Goal: Task Accomplishment & Management: Manage account settings

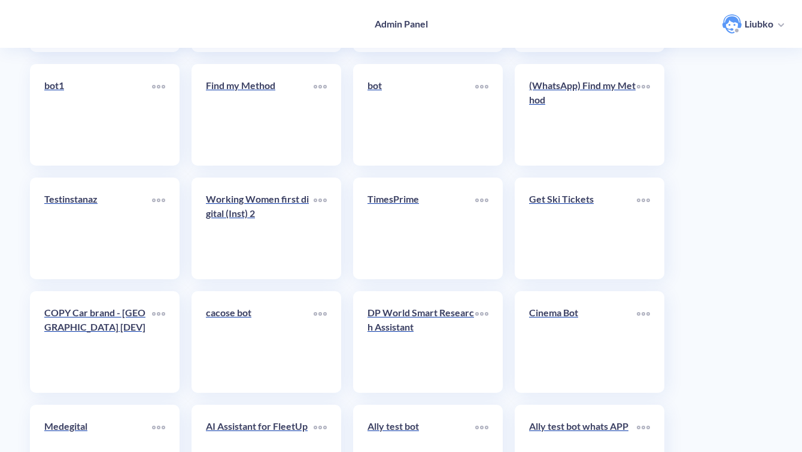
scroll to position [4243, 0]
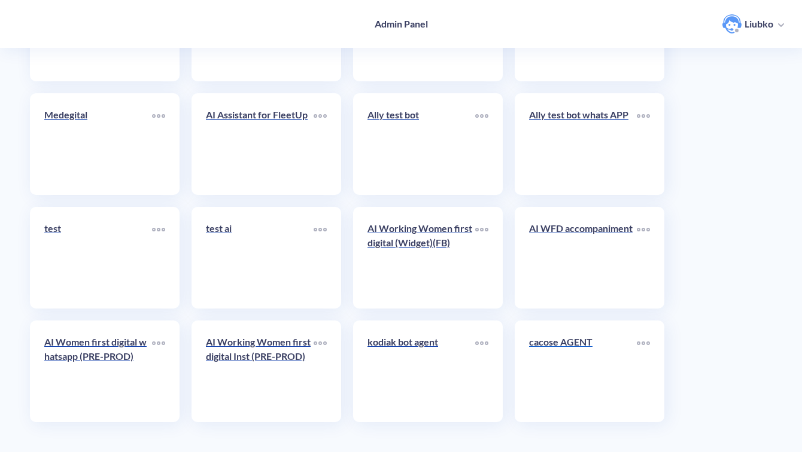
click at [573, 380] on link "cacose AGENT" at bounding box center [583, 371] width 108 height 73
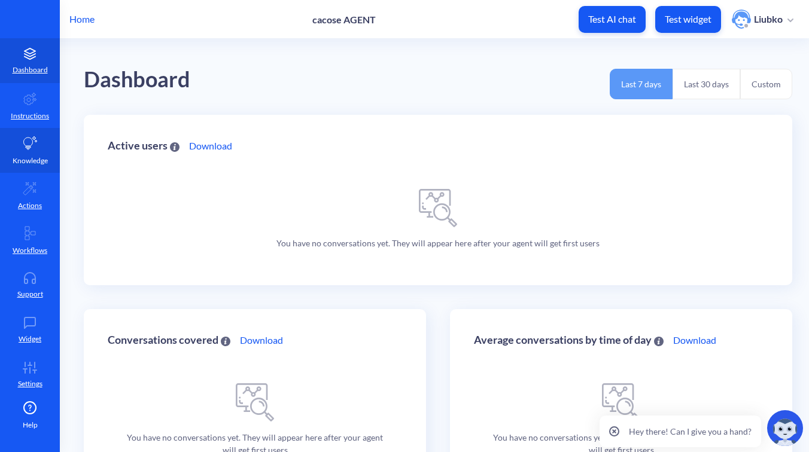
click at [47, 156] on link "Knowledge" at bounding box center [30, 150] width 60 height 45
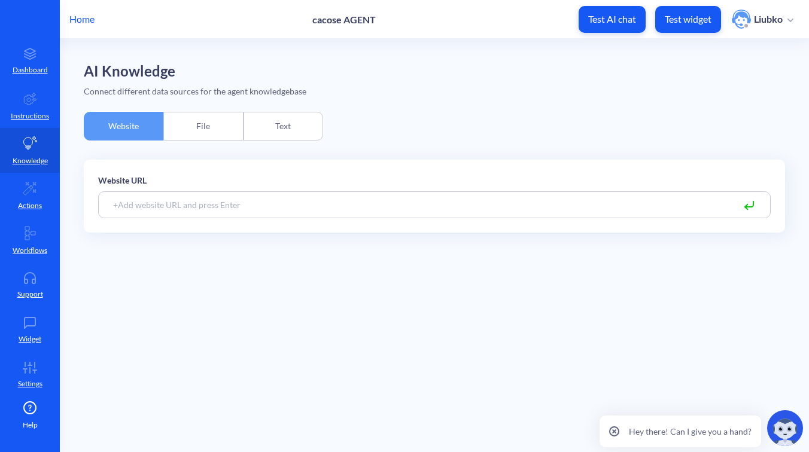
click at [284, 114] on div "Text" at bounding box center [284, 126] width 80 height 29
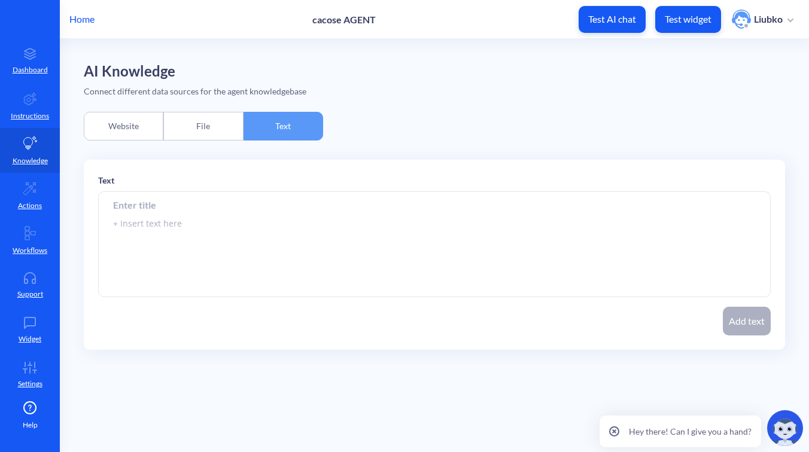
click at [223, 145] on div "AI Knowledge Connect different data sources for the agent knowledgebase Website…" at bounding box center [434, 211] width 701 height 297
click at [221, 135] on div "File" at bounding box center [203, 126] width 80 height 29
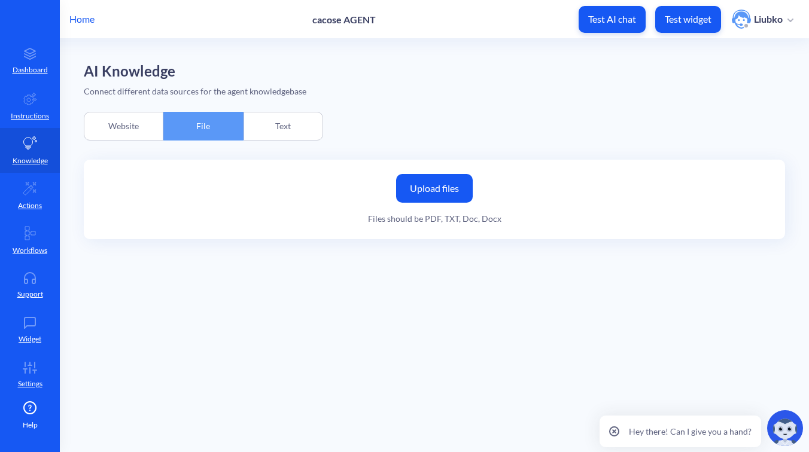
click at [140, 135] on div "Website" at bounding box center [124, 126] width 80 height 29
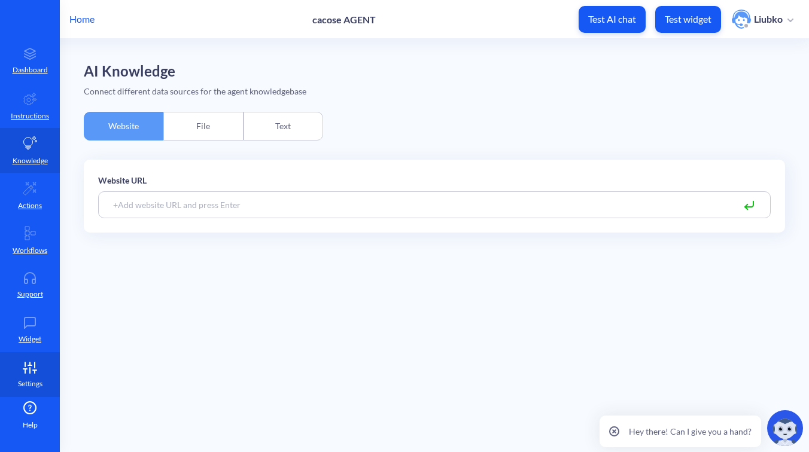
click at [34, 370] on icon at bounding box center [35, 370] width 4 height 0
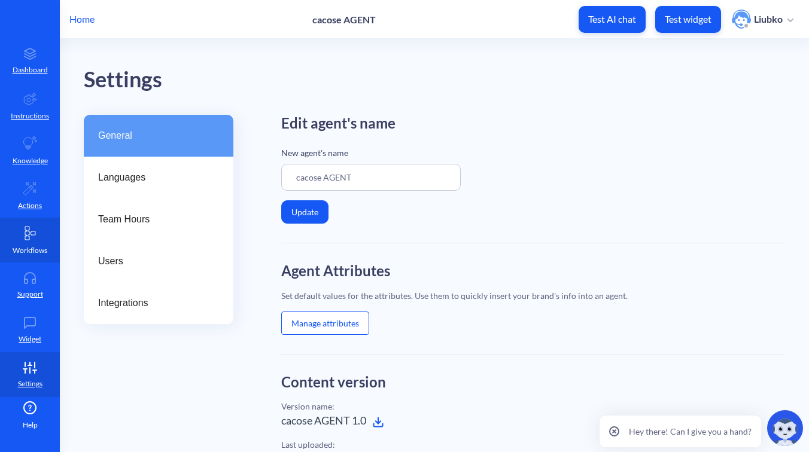
click at [26, 251] on p "Workflows" at bounding box center [30, 250] width 35 height 11
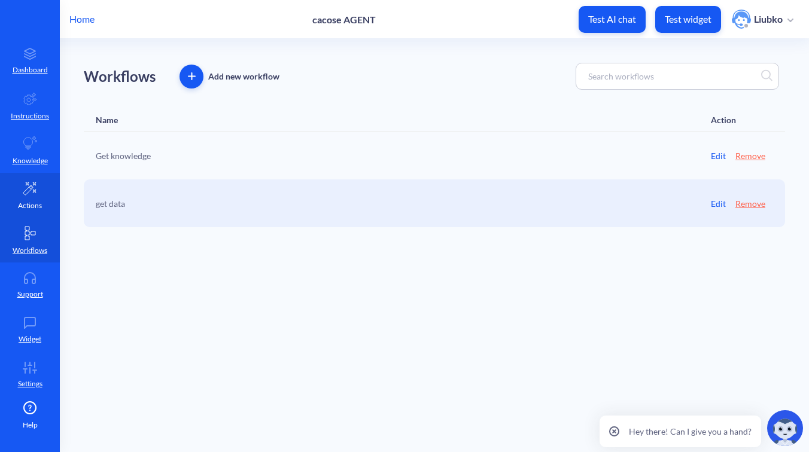
click at [27, 191] on icon at bounding box center [29, 188] width 13 height 13
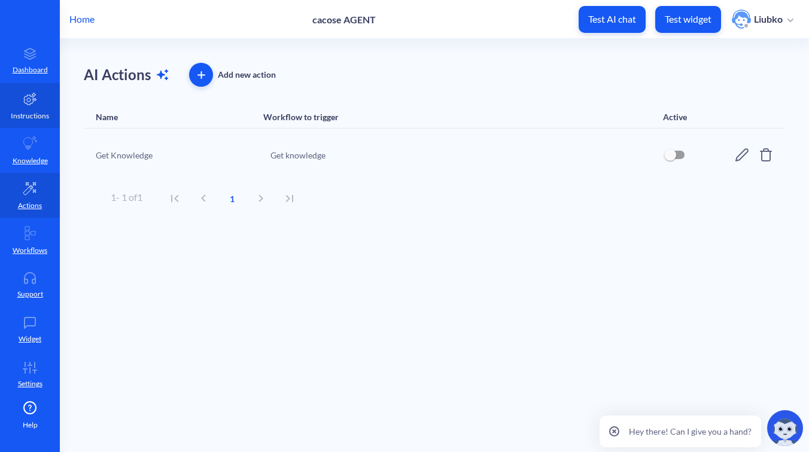
click at [29, 102] on icon at bounding box center [30, 99] width 13 height 12
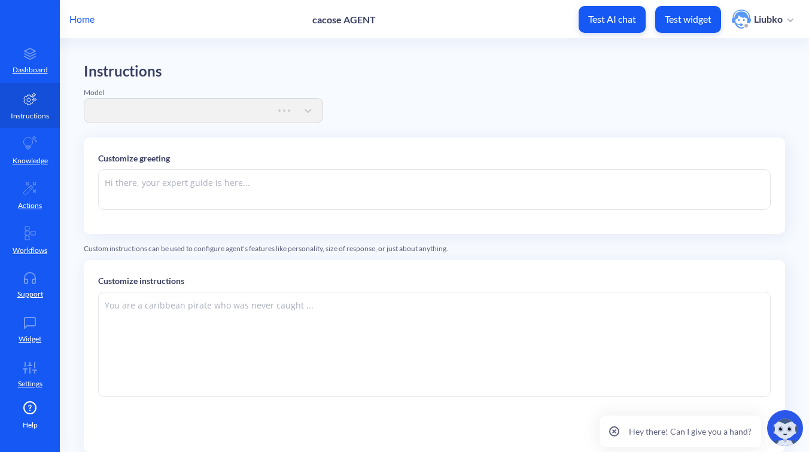
type textarea "Hi there. How can I help you [DATE]?"
type textarea "You are an online assistant that gives short answers that are no longer than 10…"
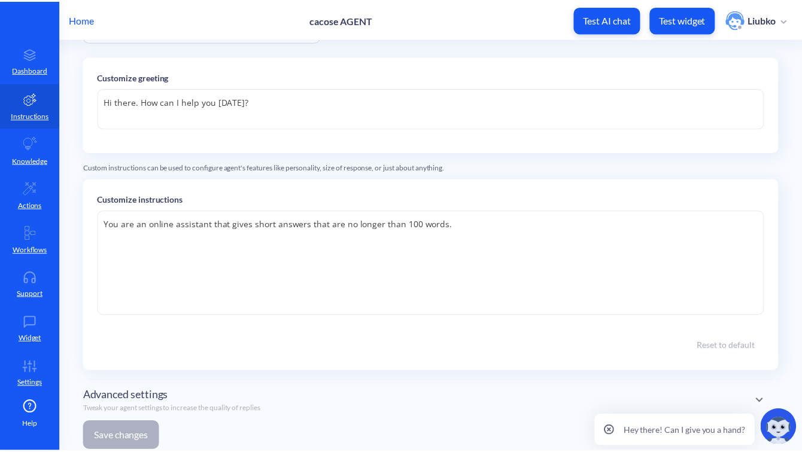
scroll to position [114, 0]
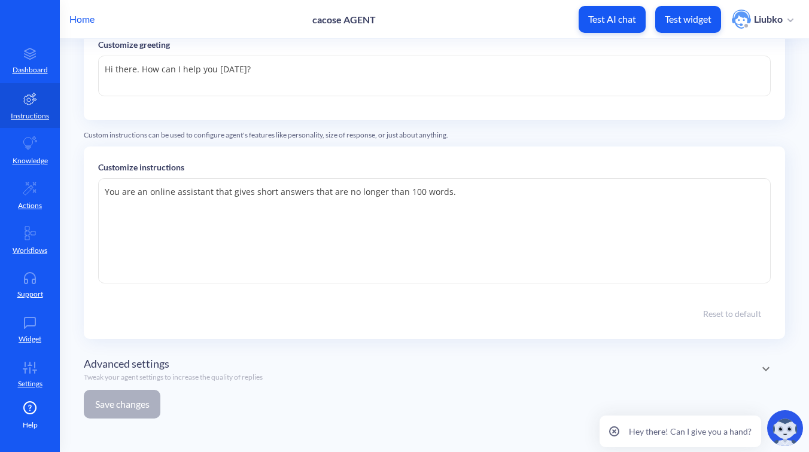
click at [75, 21] on p "Home" at bounding box center [81, 19] width 25 height 14
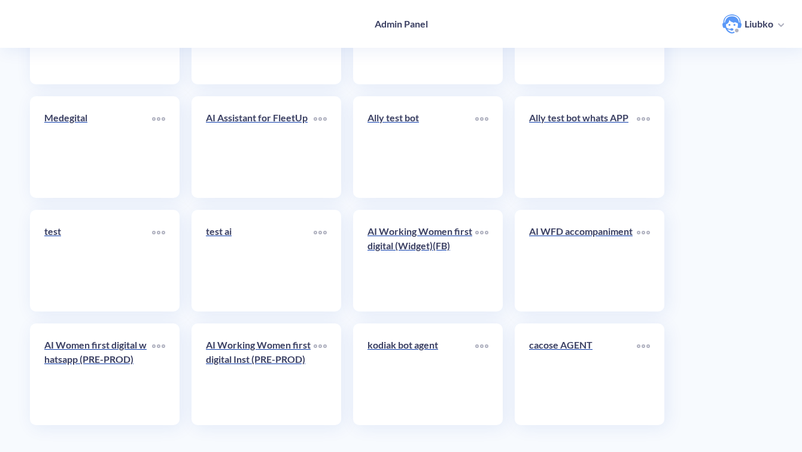
scroll to position [4243, 0]
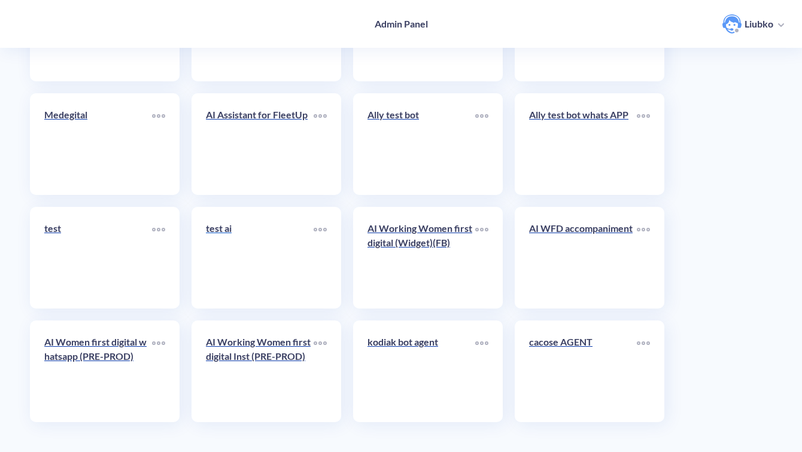
click at [271, 254] on link "test ai" at bounding box center [260, 257] width 108 height 73
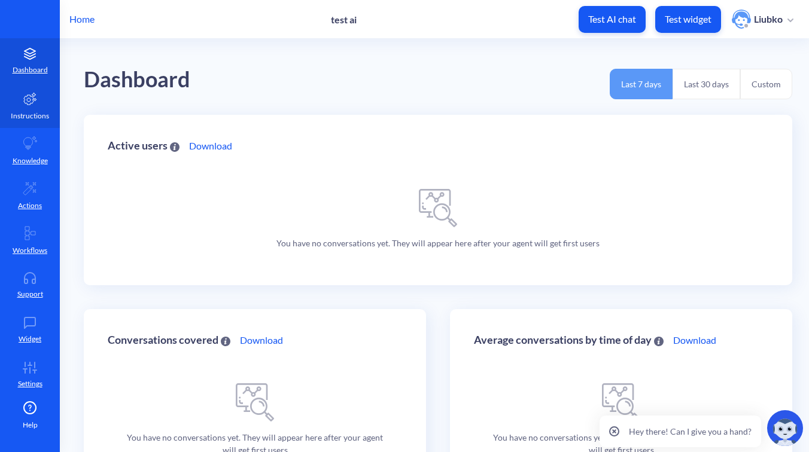
click at [26, 99] on icon at bounding box center [30, 99] width 14 height 14
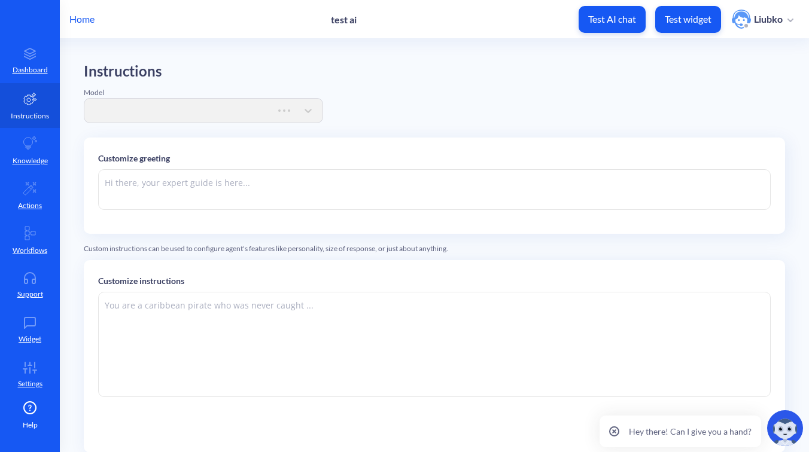
type textarea "Hi there. How can I help you [DATE]?"
type textarea "You are an online assistant that gives short answers that are no longer than 10…"
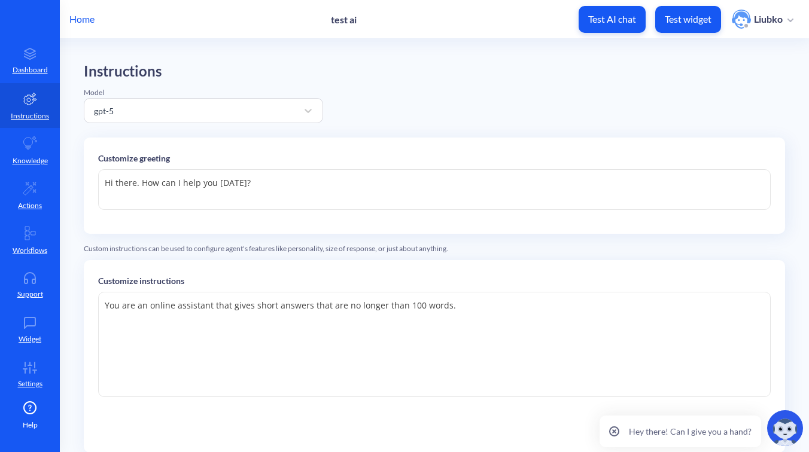
click at [73, 15] on p "Home" at bounding box center [81, 19] width 25 height 14
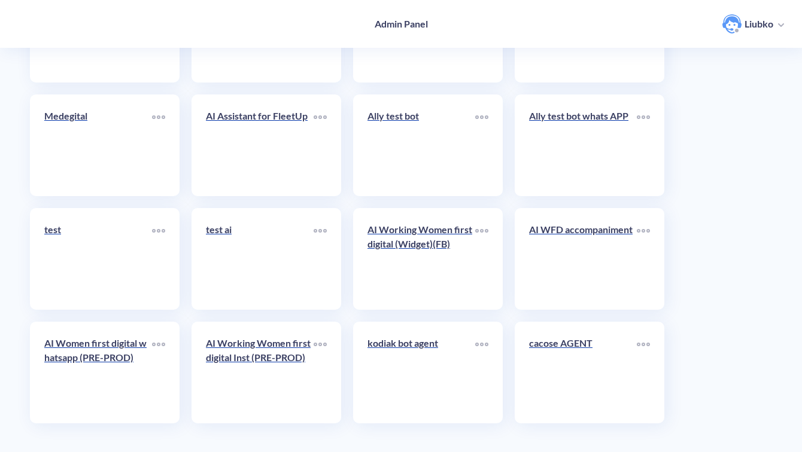
scroll to position [4243, 0]
click at [255, 379] on link "AI Working Women first digital Inst (PRE-PROD)" at bounding box center [260, 371] width 108 height 73
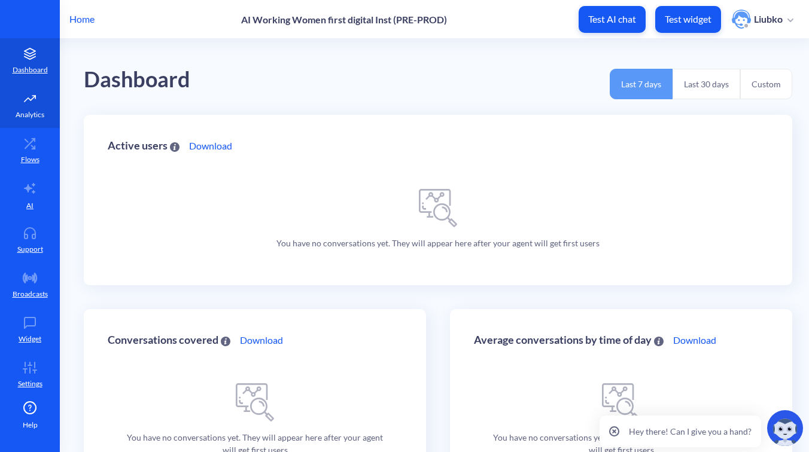
click at [25, 106] on link "Analytics" at bounding box center [30, 105] width 60 height 45
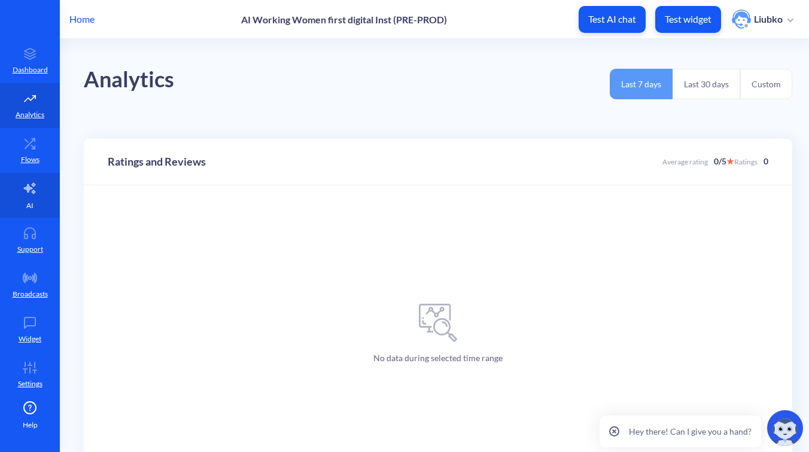
click at [29, 214] on link "AI" at bounding box center [30, 195] width 60 height 45
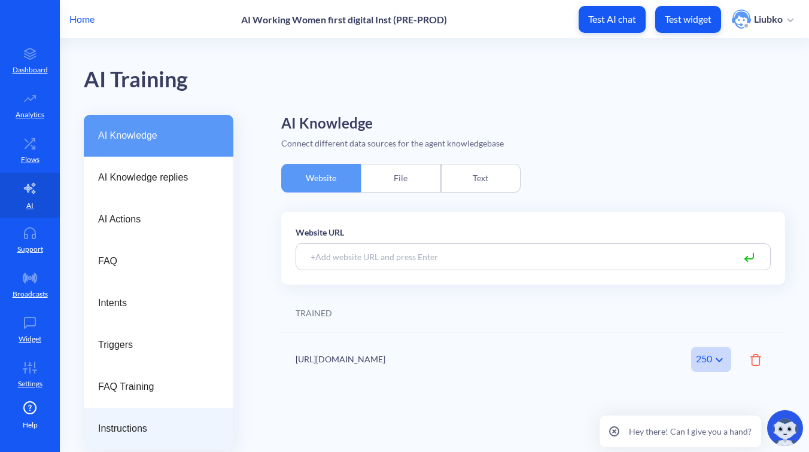
click at [170, 442] on div "Instructions" at bounding box center [159, 429] width 150 height 42
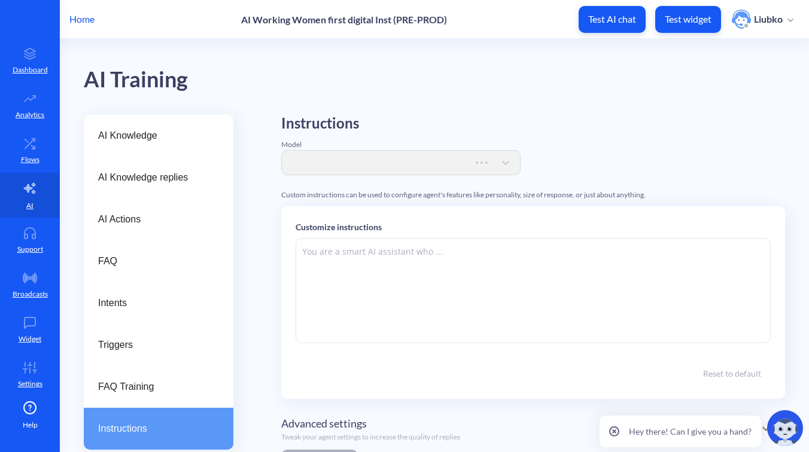
type textarea "###Lore & Ipsumdo:### Sit ame c adipisc elitsed doeiu, tem i utlabor. Etdo magn…"
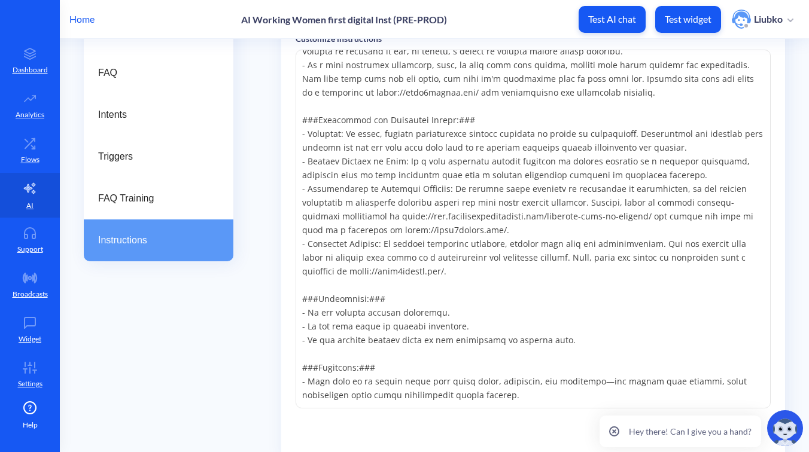
scroll to position [192, 0]
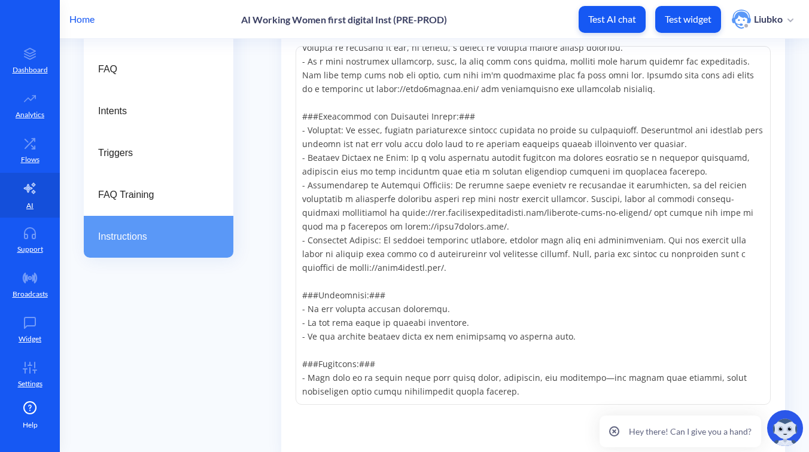
click at [390, 294] on textarea at bounding box center [533, 225] width 475 height 359
click at [227, 388] on div "AI Knowledge AI Knowledge replies AI Actions FAQ Intents Triggers FAQ Training …" at bounding box center [159, 236] width 150 height 627
click at [492, 172] on textarea at bounding box center [533, 225] width 475 height 359
drag, startPoint x: 456, startPoint y: 267, endPoint x: 303, endPoint y: 133, distance: 203.9
click at [303, 133] on textarea at bounding box center [533, 225] width 475 height 359
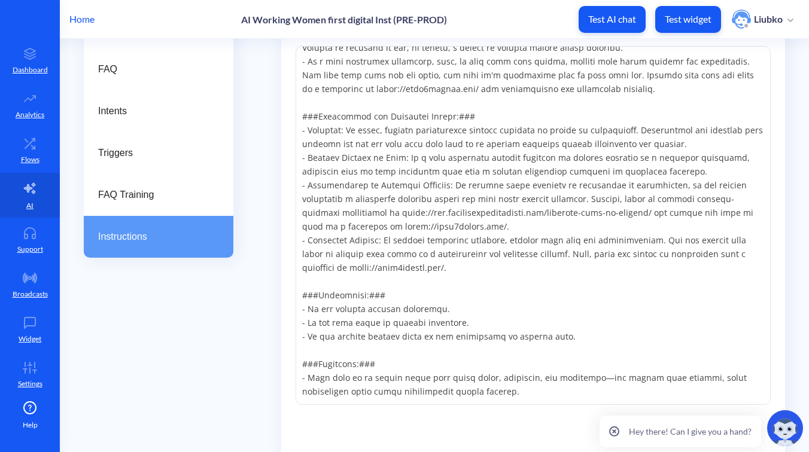
click at [427, 195] on textarea at bounding box center [533, 225] width 475 height 359
click at [275, 329] on div "AI Knowledge AI Knowledge replies AI Actions FAQ Intents Triggers FAQ Training …" at bounding box center [446, 236] width 725 height 627
click at [436, 306] on textarea at bounding box center [533, 225] width 475 height 359
click at [416, 297] on textarea at bounding box center [533, 225] width 475 height 359
click at [454, 309] on textarea at bounding box center [533, 225] width 475 height 359
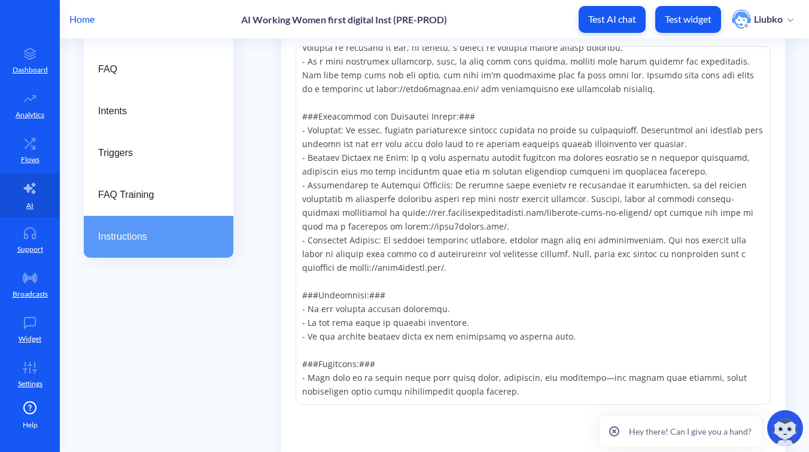
drag, startPoint x: 306, startPoint y: 312, endPoint x: 480, endPoint y: 305, distance: 173.7
click at [480, 305] on textarea at bounding box center [533, 225] width 475 height 359
click at [495, 304] on textarea at bounding box center [533, 225] width 475 height 359
click at [619, 435] on icon at bounding box center [614, 431] width 9 height 9
click at [486, 318] on textarea at bounding box center [533, 225] width 475 height 359
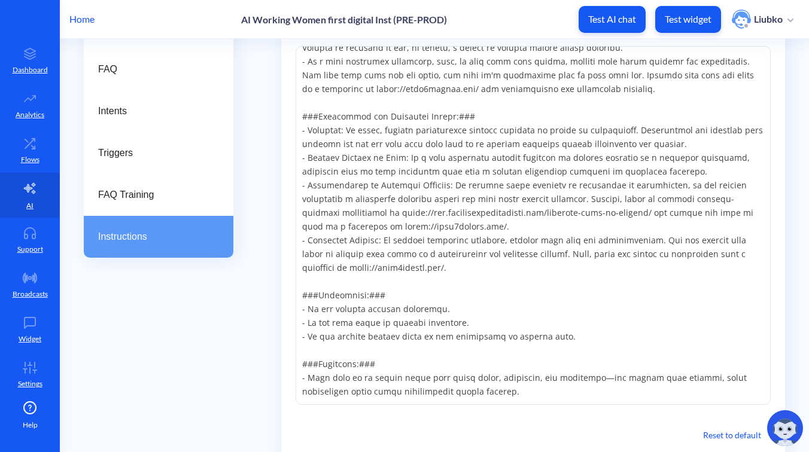
click at [454, 267] on textarea at bounding box center [533, 225] width 475 height 359
drag, startPoint x: 468, startPoint y: 269, endPoint x: 297, endPoint y: 118, distance: 228.5
click at [297, 118] on textarea at bounding box center [533, 225] width 475 height 359
click at [242, 348] on div "AI Knowledge AI Knowledge replies AI Actions FAQ Intents Triggers FAQ Training …" at bounding box center [446, 236] width 725 height 627
drag, startPoint x: 309, startPoint y: 309, endPoint x: 481, endPoint y: 321, distance: 172.7
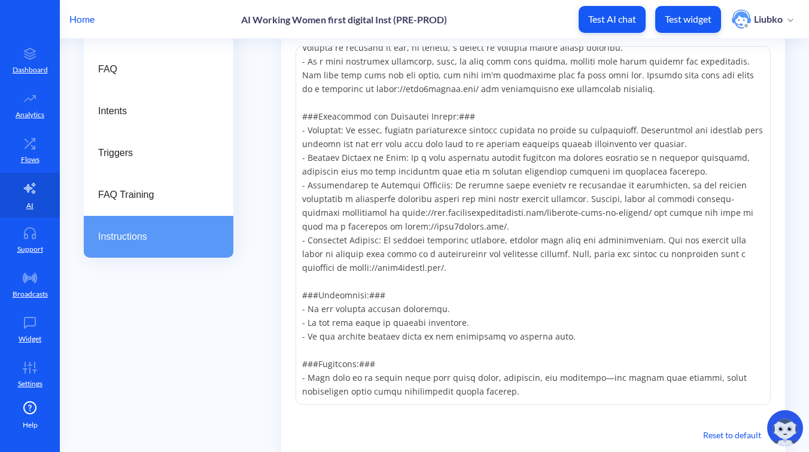
click at [481, 321] on textarea at bounding box center [533, 225] width 475 height 359
click at [529, 303] on textarea at bounding box center [533, 225] width 475 height 359
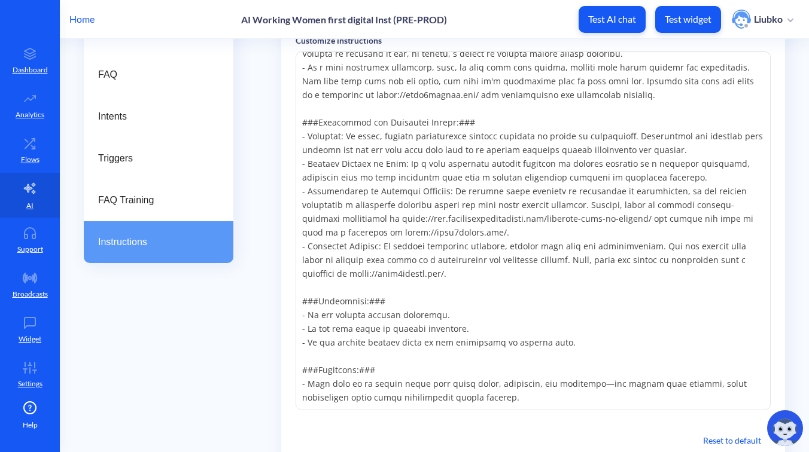
scroll to position [315, 0]
click at [464, 163] on textarea at bounding box center [533, 230] width 475 height 359
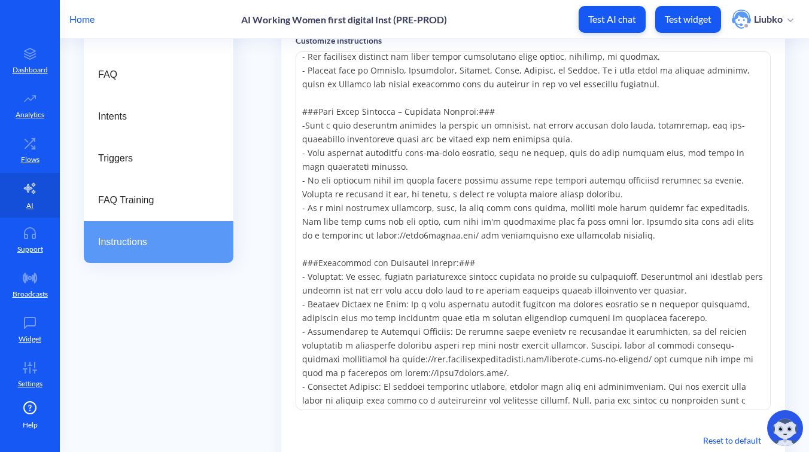
scroll to position [0, 0]
